Goal: Find specific page/section: Find specific page/section

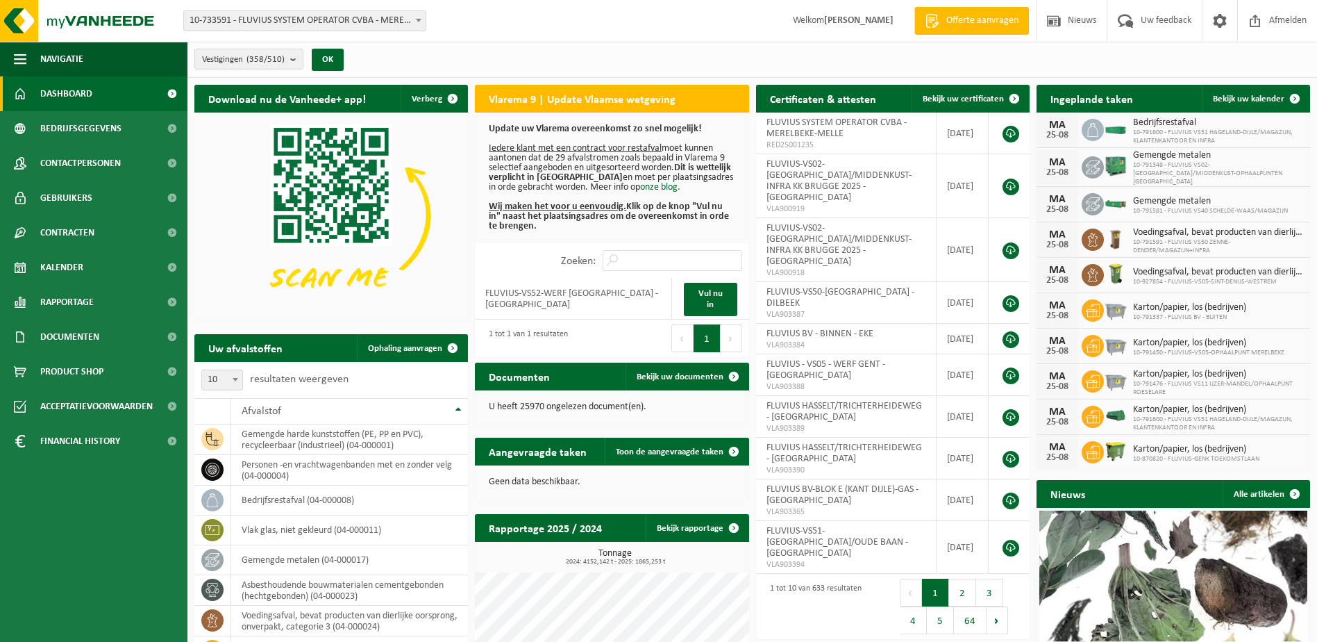
drag, startPoint x: 422, startPoint y: 23, endPoint x: 410, endPoint y: 26, distance: 11.6
click at [422, 23] on span at bounding box center [419, 20] width 14 height 18
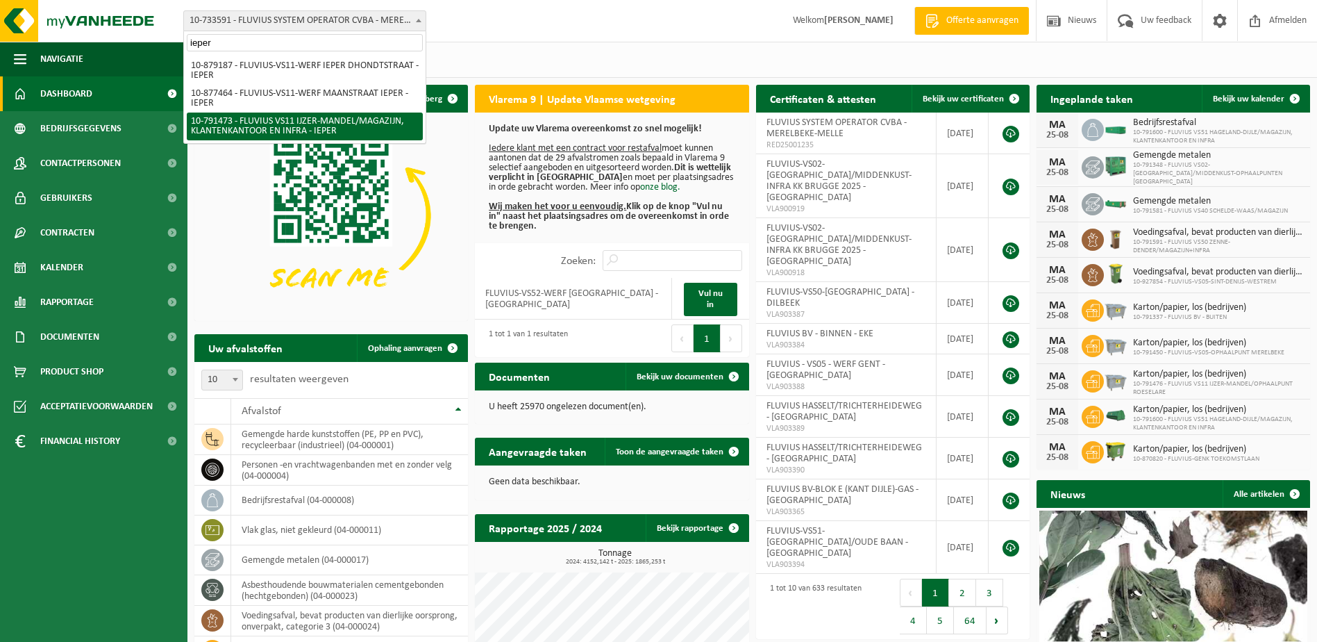
type input "ieper"
select select "30223"
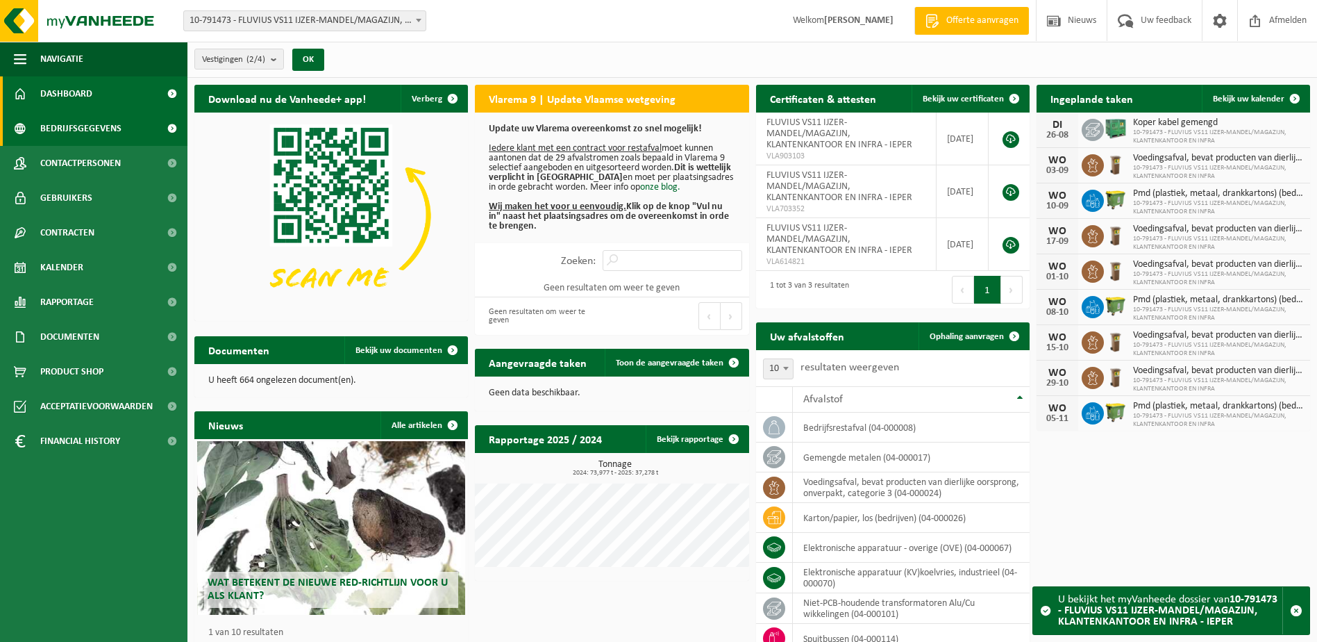
click at [85, 131] on span "Bedrijfsgegevens" at bounding box center [80, 128] width 81 height 35
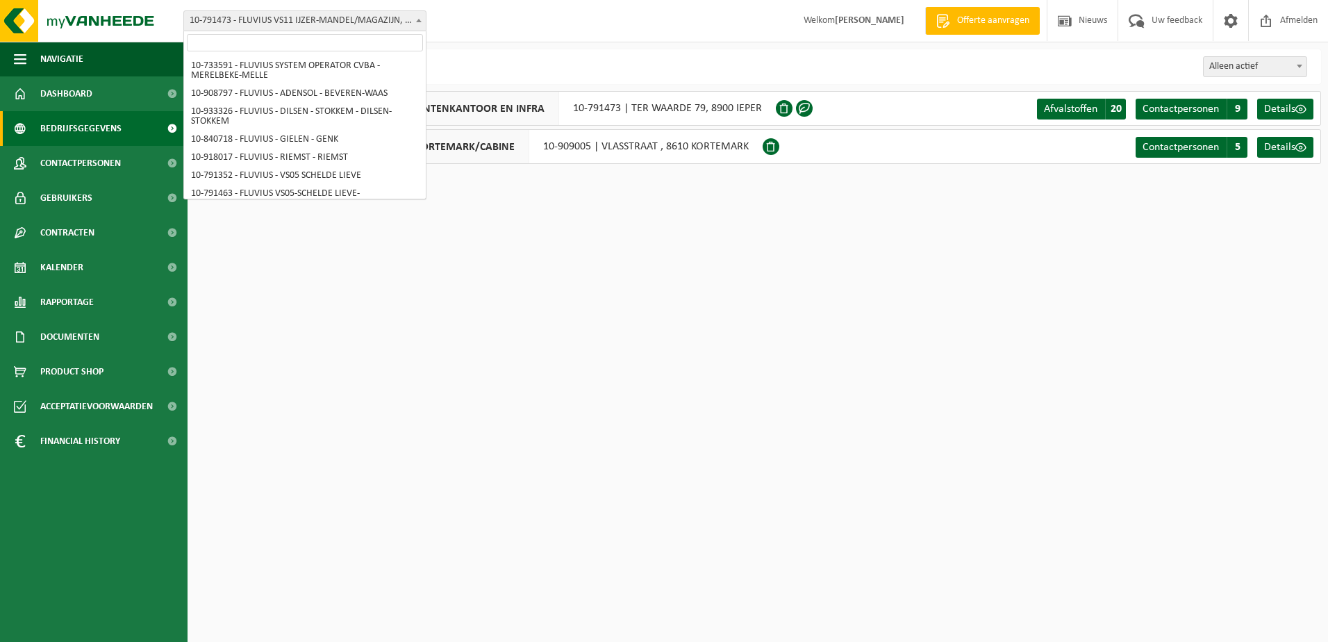
click at [390, 23] on span "10-791473 - FLUVIUS VS11 IJZER-MANDEL/MAGAZIJN, KLANTENKANTOOR EN INFRA - IEPER" at bounding box center [305, 20] width 242 height 19
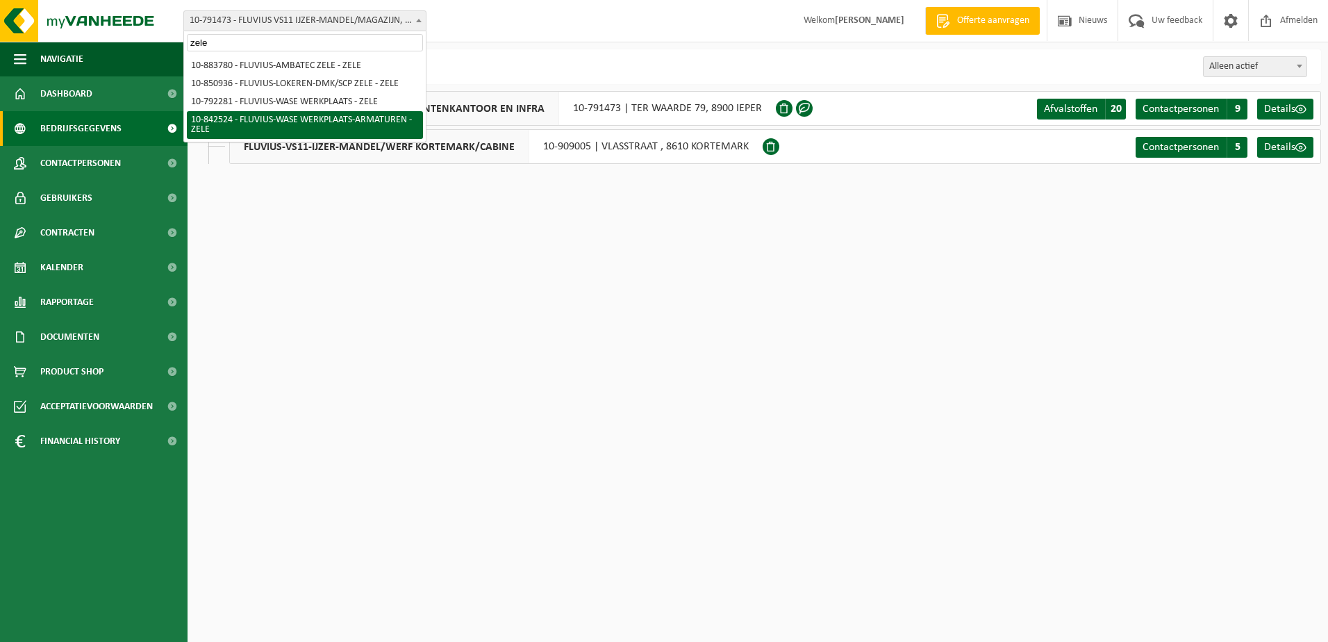
type input "zele"
select select "92555"
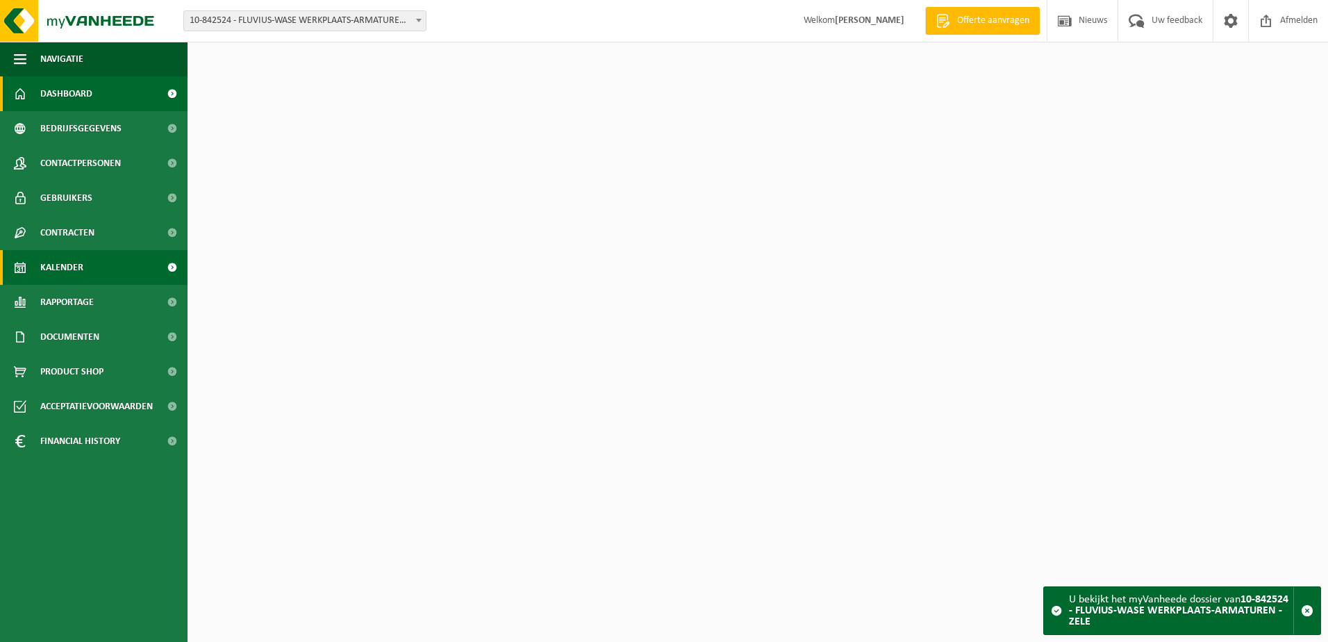
click at [72, 276] on span "Kalender" at bounding box center [61, 267] width 43 height 35
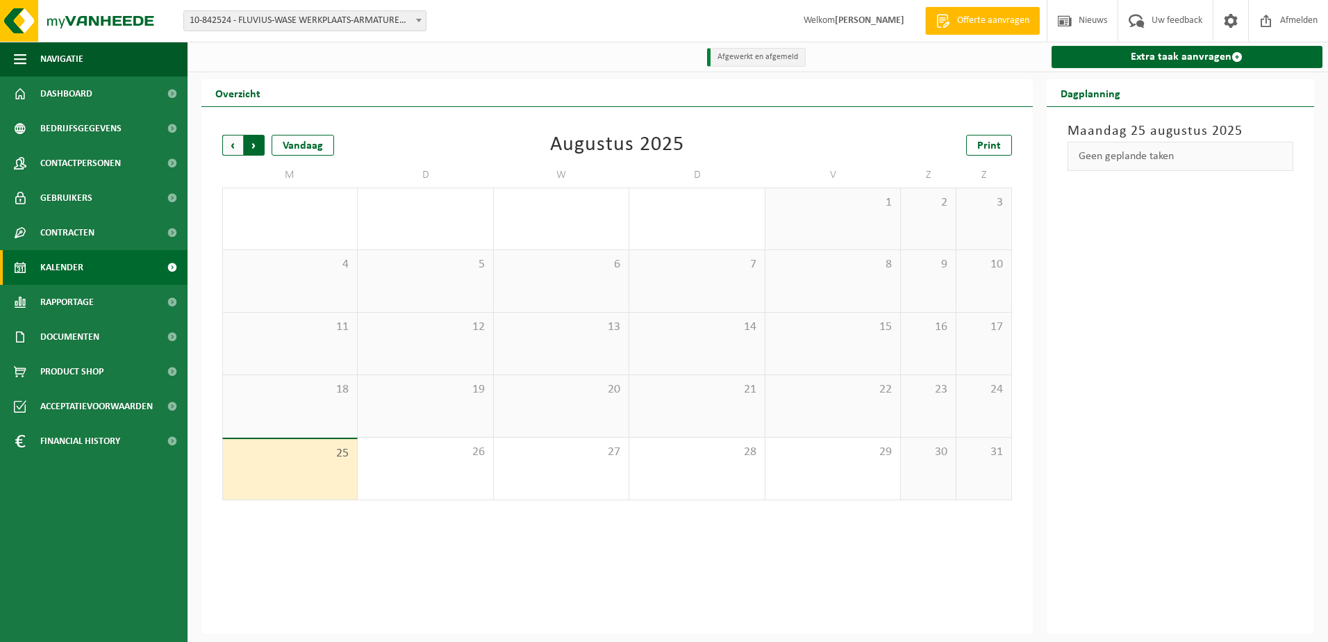
click at [239, 153] on span "Vorige" at bounding box center [232, 145] width 21 height 21
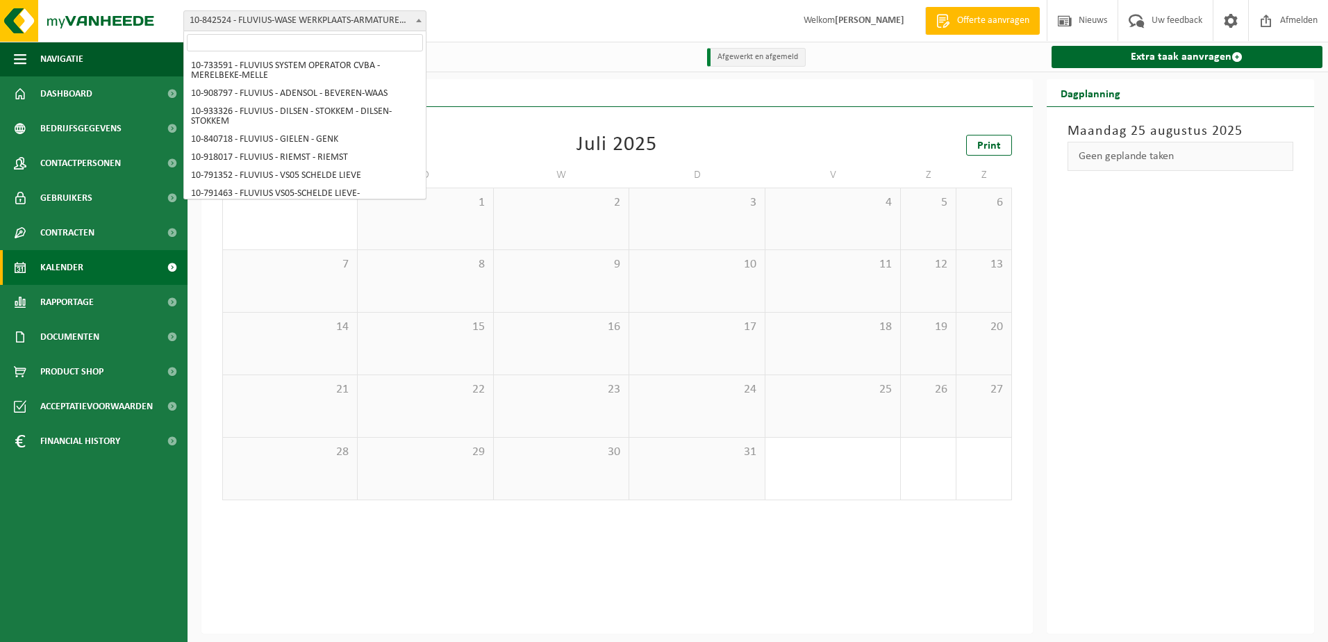
click at [418, 30] on span "10-842524 - FLUVIUS-WASE WERKPLAATS-ARMATUREN - ZELE" at bounding box center [305, 20] width 242 height 19
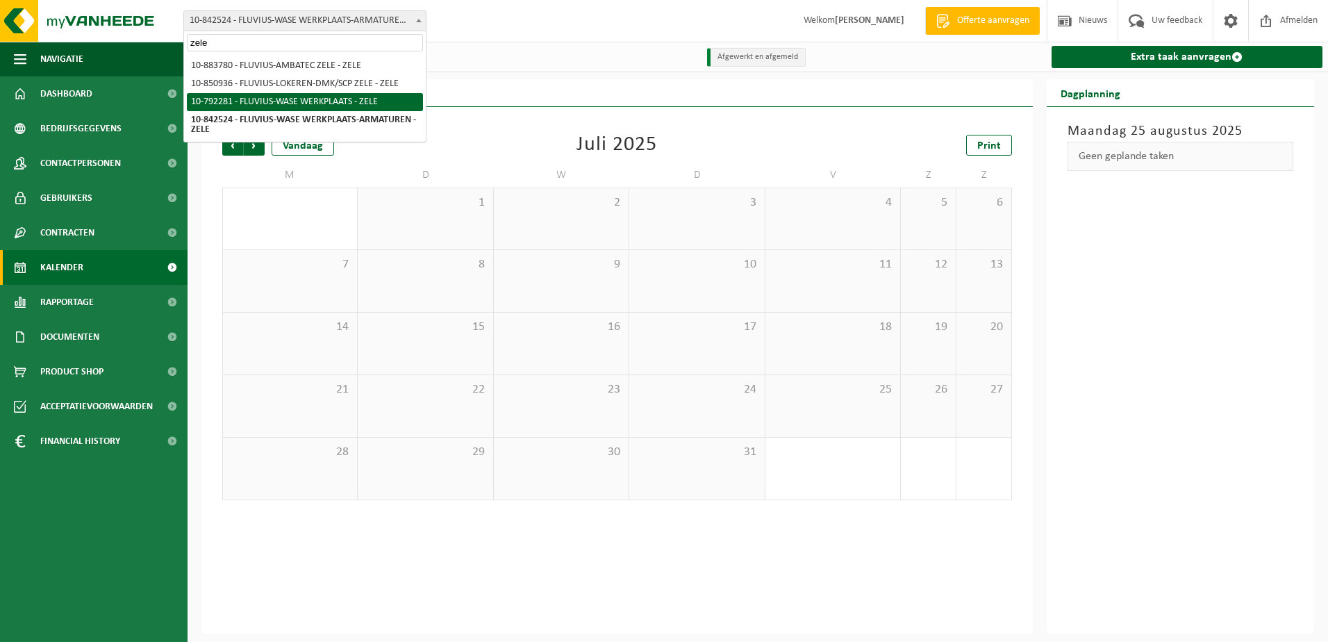
type input "zele"
select select "30509"
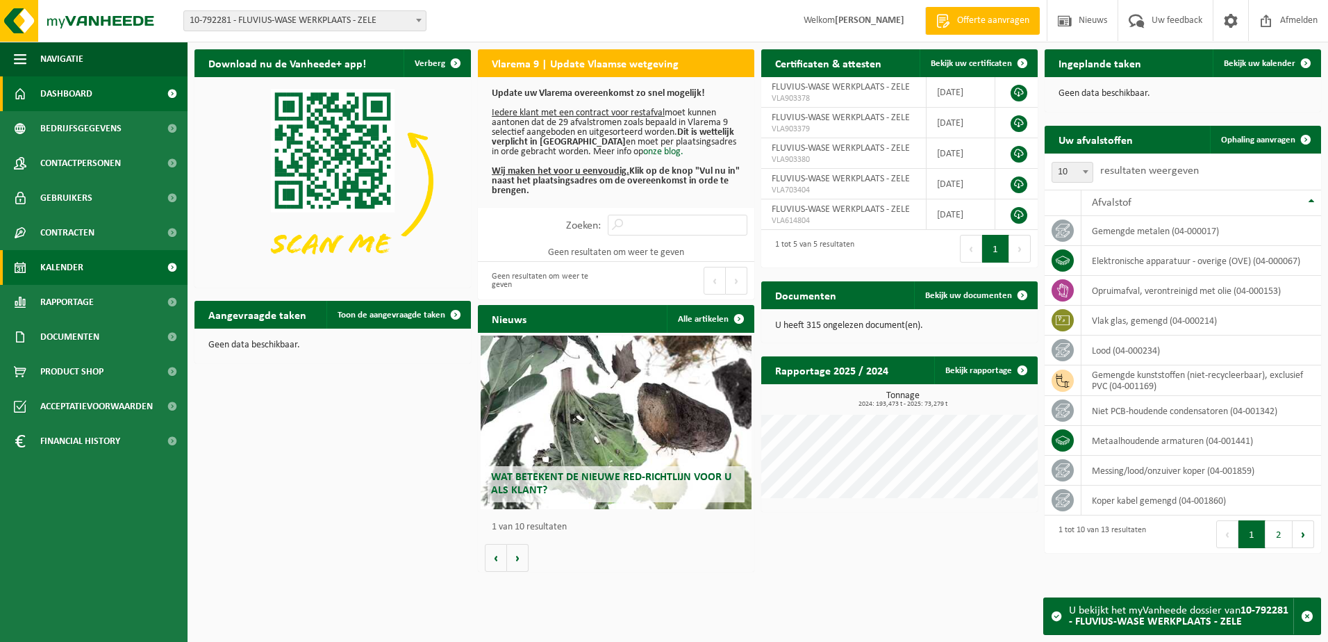
click at [45, 268] on span "Kalender" at bounding box center [61, 267] width 43 height 35
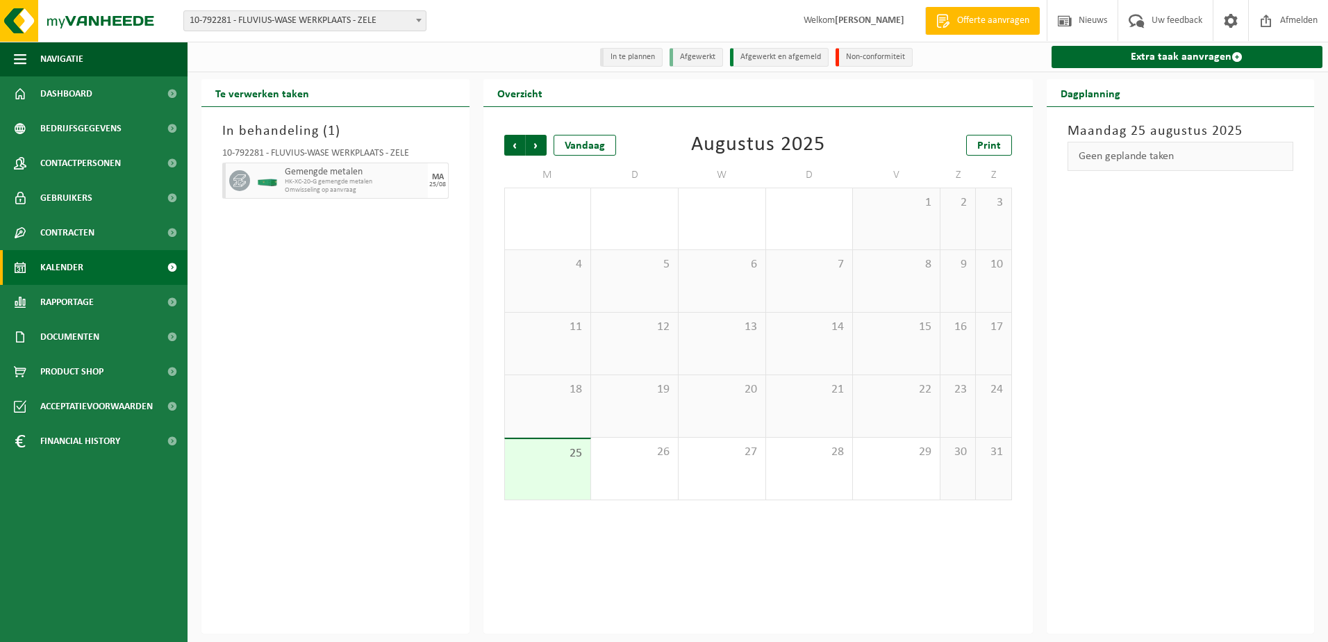
click at [388, 21] on span "10-792281 - FLUVIUS-WASE WERKPLAATS - ZELE" at bounding box center [305, 20] width 242 height 19
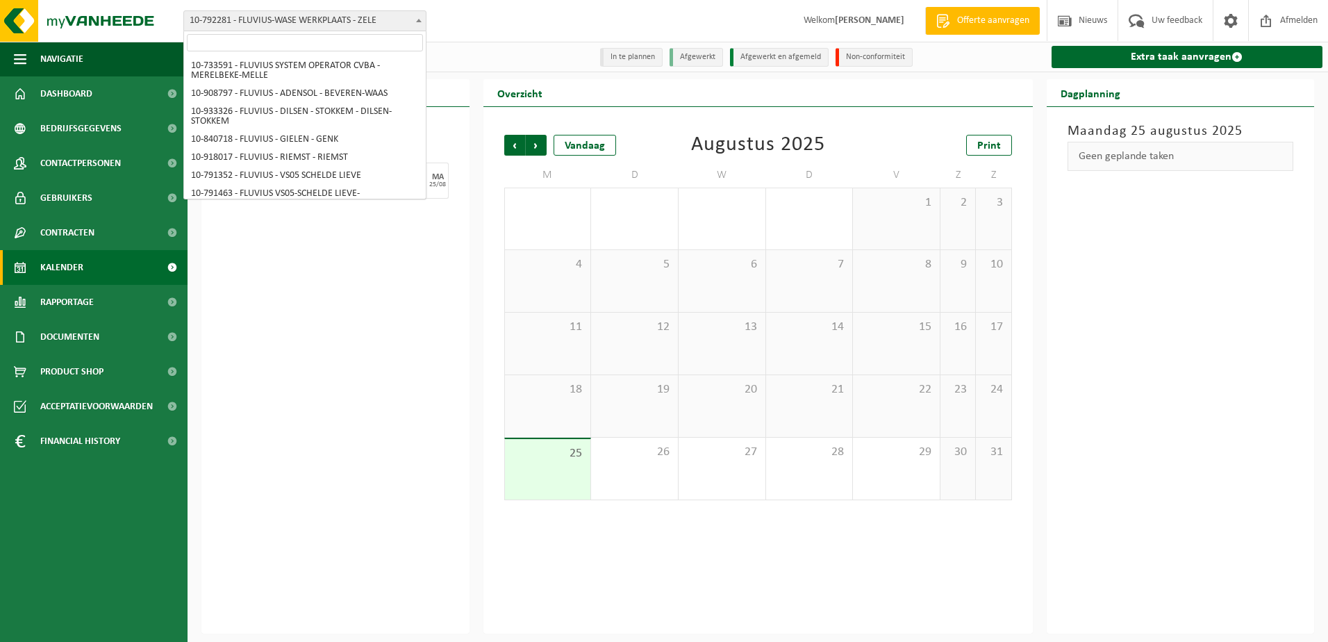
scroll to position [8369, 0]
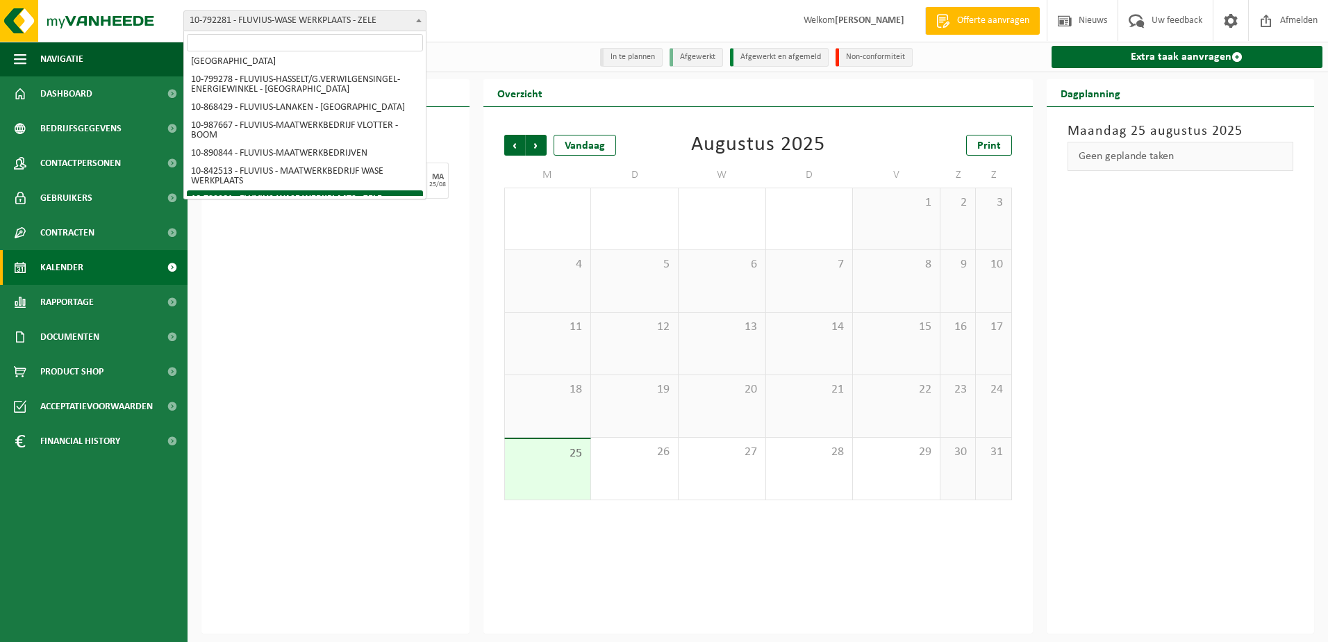
click at [345, 48] on input "search" at bounding box center [305, 42] width 236 height 17
